Goal: Information Seeking & Learning: Find specific fact

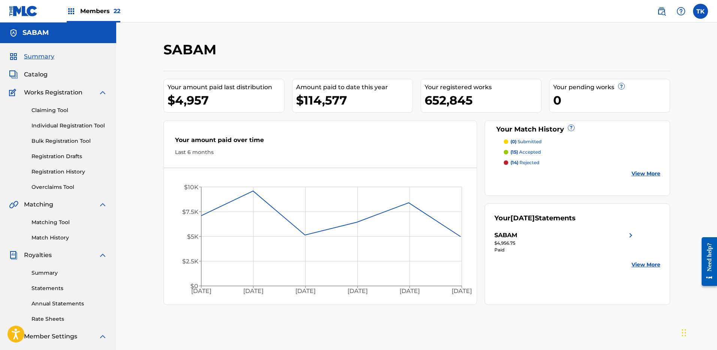
click at [658, 13] on img at bounding box center [661, 11] width 9 height 9
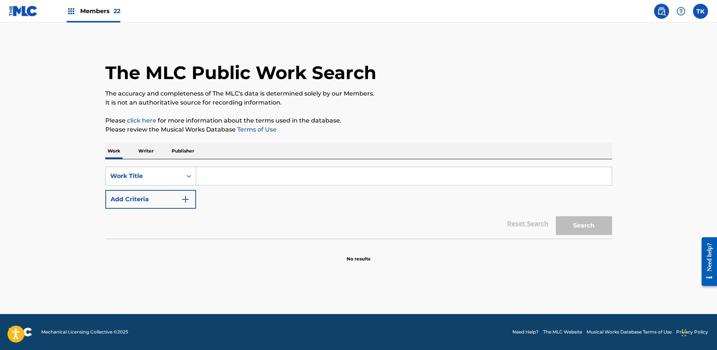
click at [256, 170] on input "Search Form" at bounding box center [404, 176] width 416 height 18
paste input "DC0N80"
type input "DC0N80"
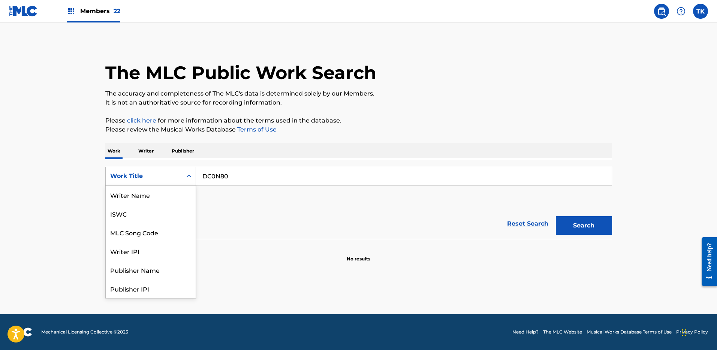
drag, startPoint x: 161, startPoint y: 174, endPoint x: 172, endPoint y: 188, distance: 18.4
click at [161, 174] on div "Work Title" at bounding box center [143, 176] width 67 height 9
click at [157, 197] on div "MLC Song Code" at bounding box center [151, 195] width 90 height 19
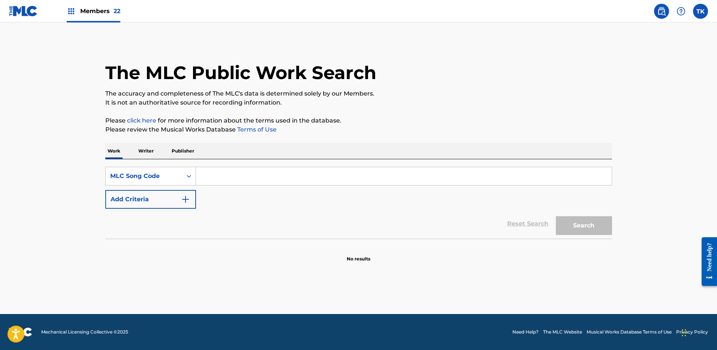
click at [610, 217] on div "Search" at bounding box center [582, 224] width 60 height 30
click at [556, 177] on input "Search Form" at bounding box center [404, 176] width 416 height 18
paste input "DC0N80"
type input "DC0N80"
click at [596, 227] on button "Search" at bounding box center [584, 225] width 56 height 19
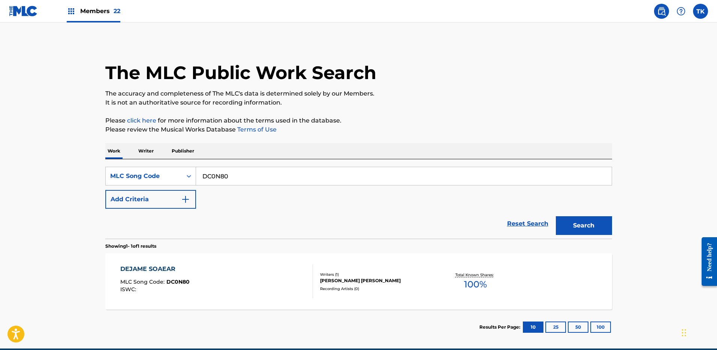
click at [355, 287] on div "Recording Artists ( 0 )" at bounding box center [376, 289] width 113 height 6
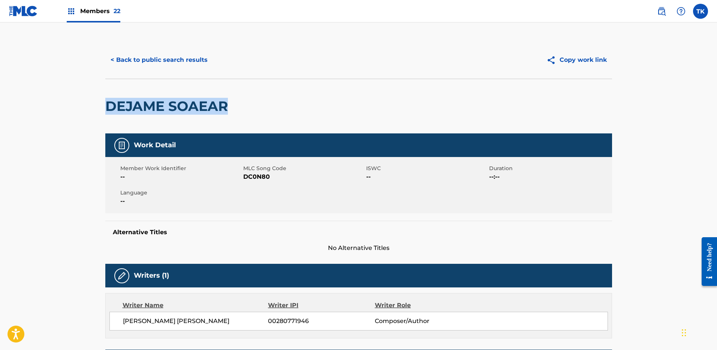
drag, startPoint x: 254, startPoint y: 107, endPoint x: 103, endPoint y: 97, distance: 151.0
click at [104, 100] on div "< Back to public search results Copy work link DEJAME SOAEAR Work Detail Member…" at bounding box center [358, 288] width 525 height 494
copy h2 "DEJAME SOAEAR"
